Goal: Obtain resource: Obtain resource

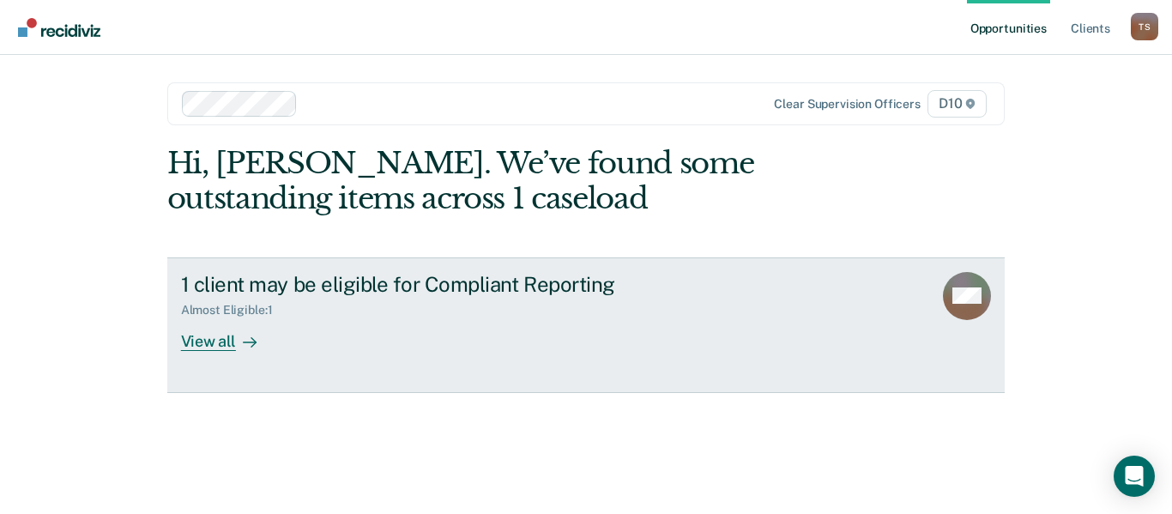
click at [215, 345] on div "View all" at bounding box center [229, 334] width 96 height 33
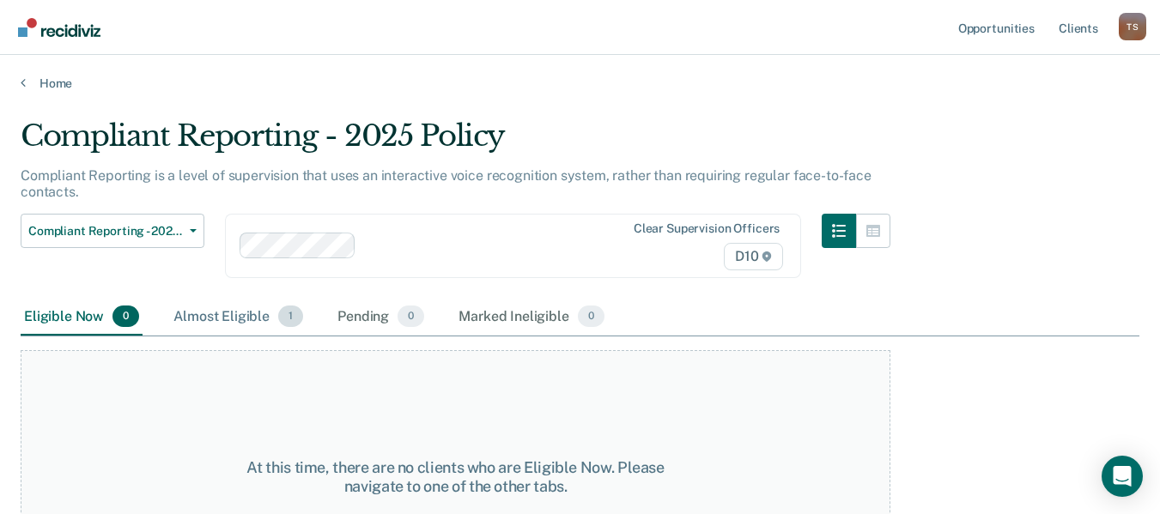
click at [231, 318] on div "Almost Eligible 1" at bounding box center [238, 318] width 136 height 38
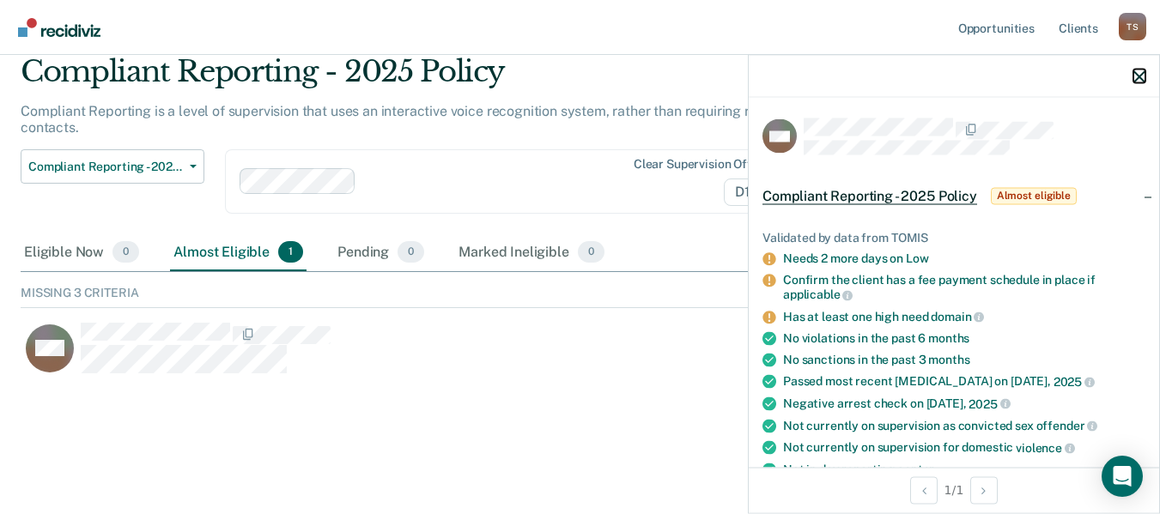
click at [1139, 77] on icon "button" at bounding box center [1139, 76] width 12 height 12
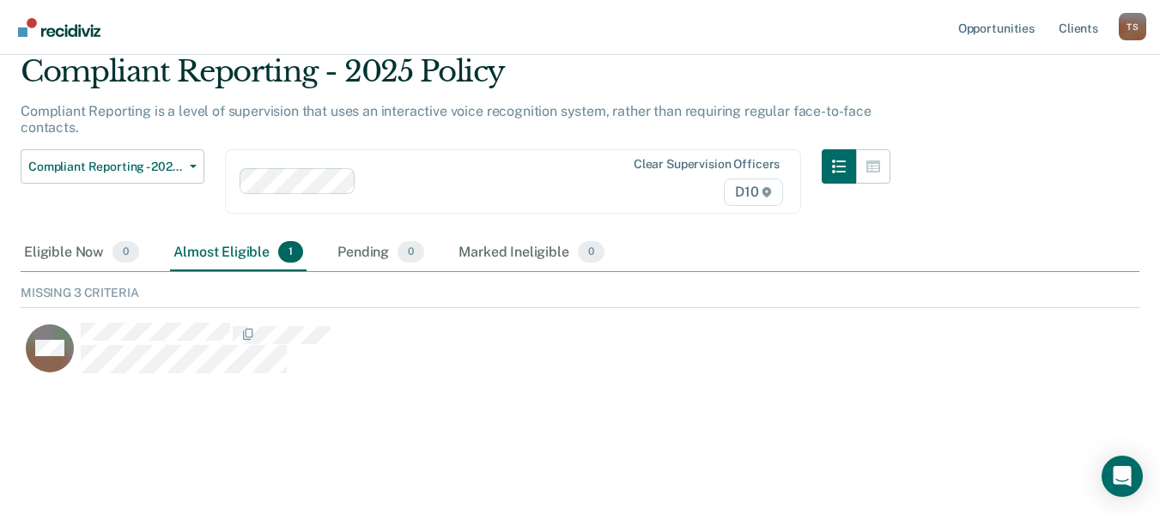
click at [239, 248] on div "Almost Eligible 1" at bounding box center [238, 253] width 136 height 38
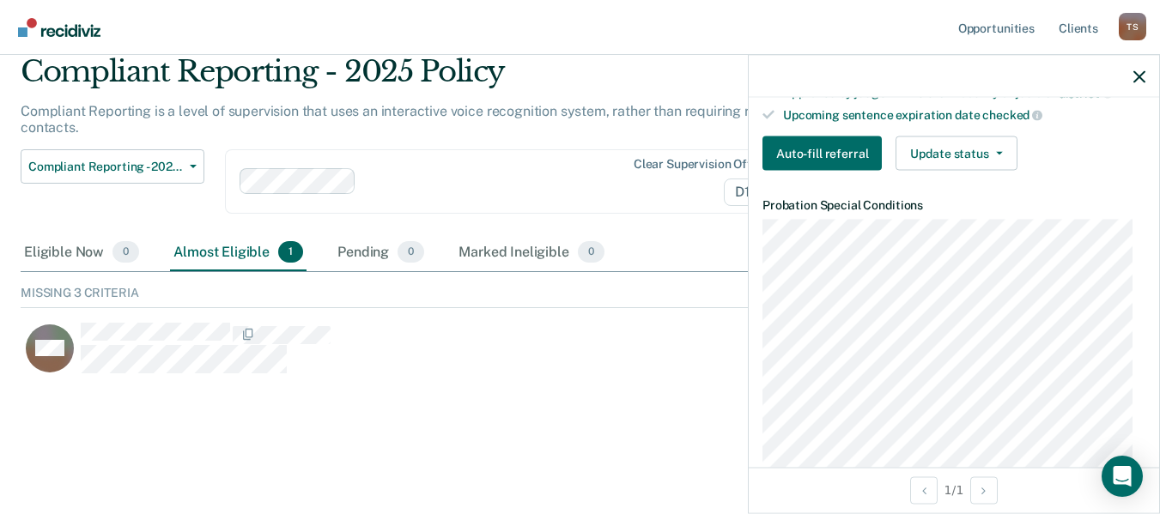
scroll to position [549, 0]
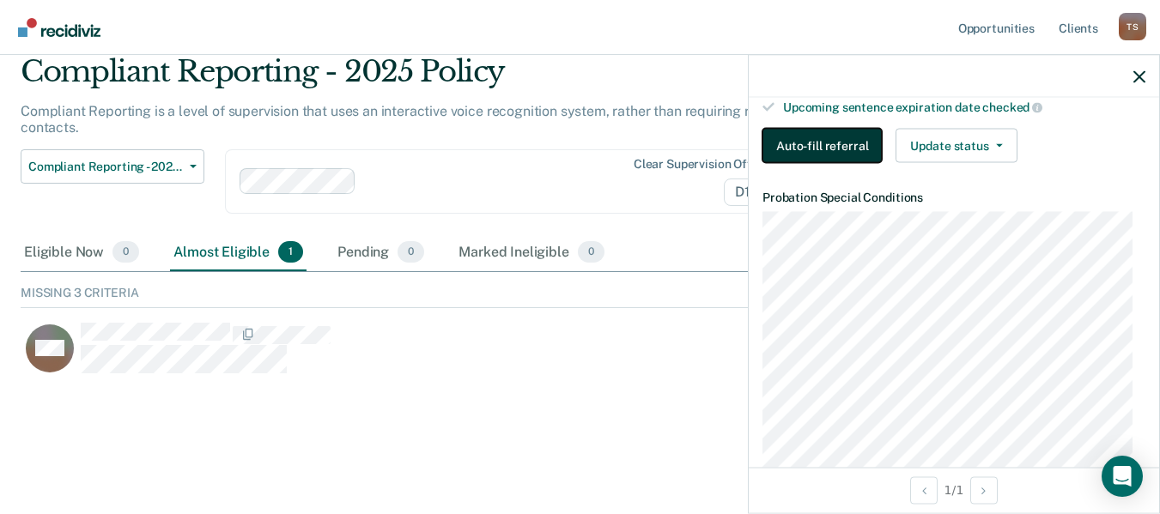
click at [827, 142] on button "Auto-fill referral" at bounding box center [821, 146] width 119 height 34
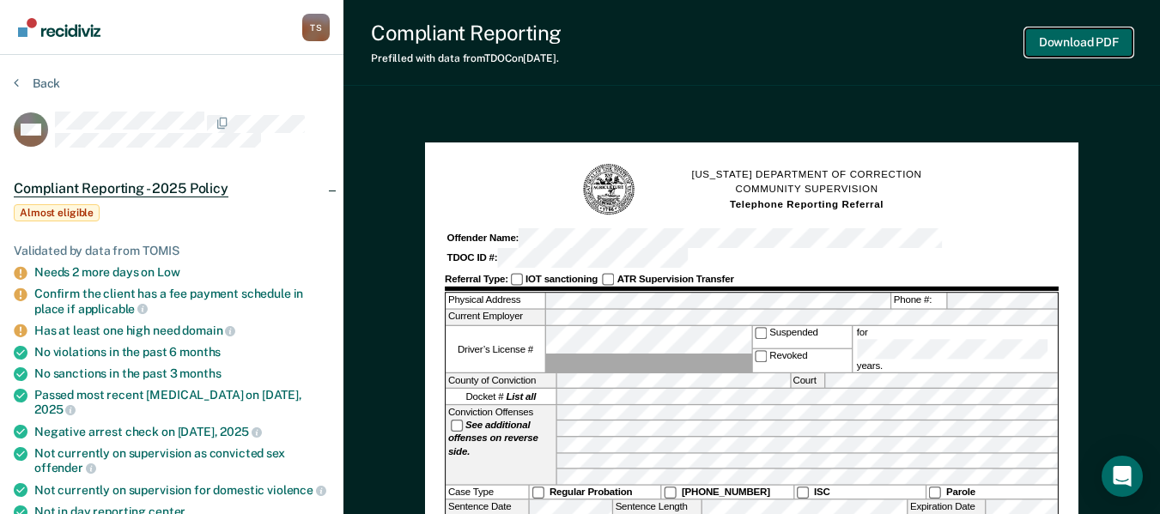
click at [1077, 43] on button "Download PDF" at bounding box center [1078, 42] width 107 height 28
